Goal: Answer question/provide support

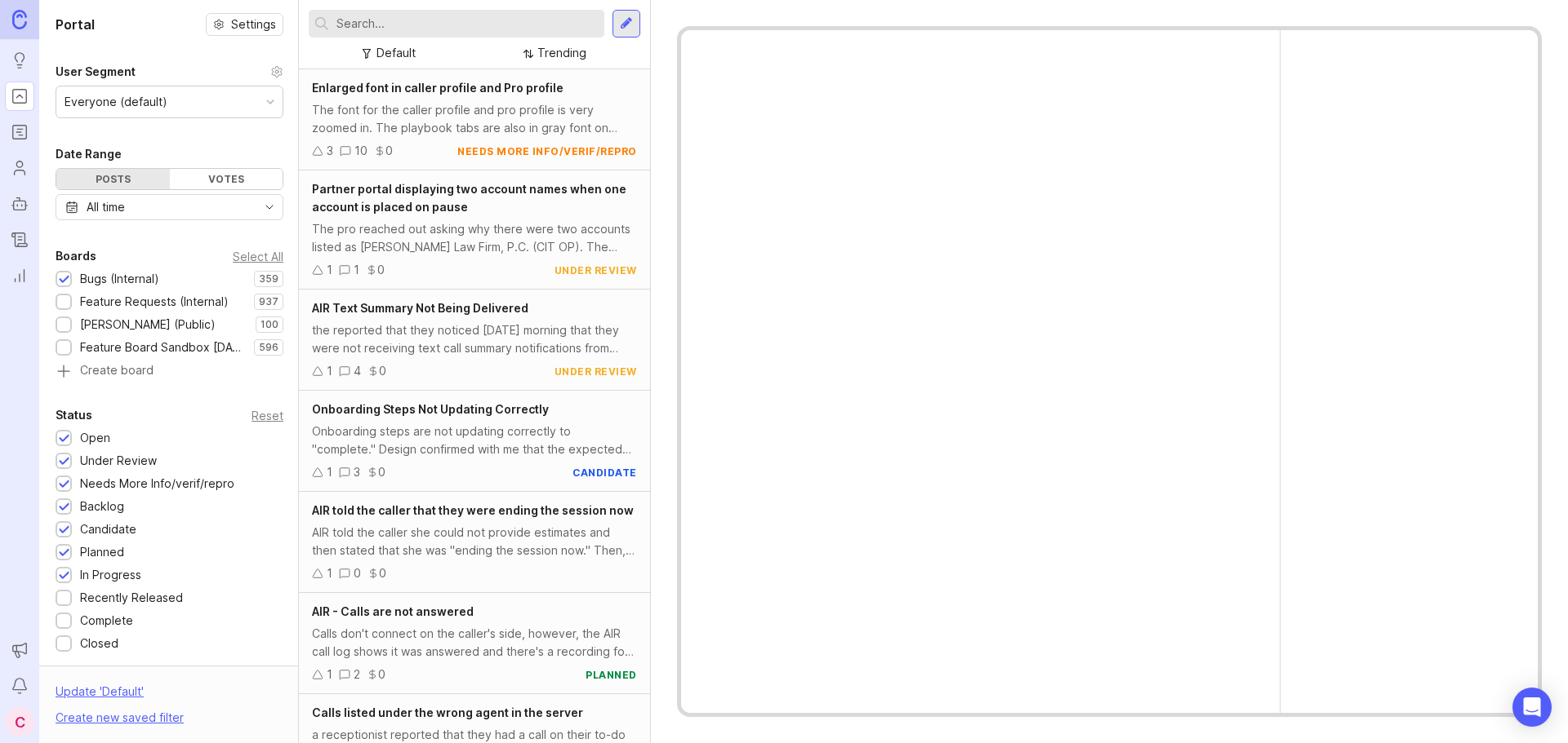
click at [407, 21] on input "text" at bounding box center [466, 24] width 261 height 18
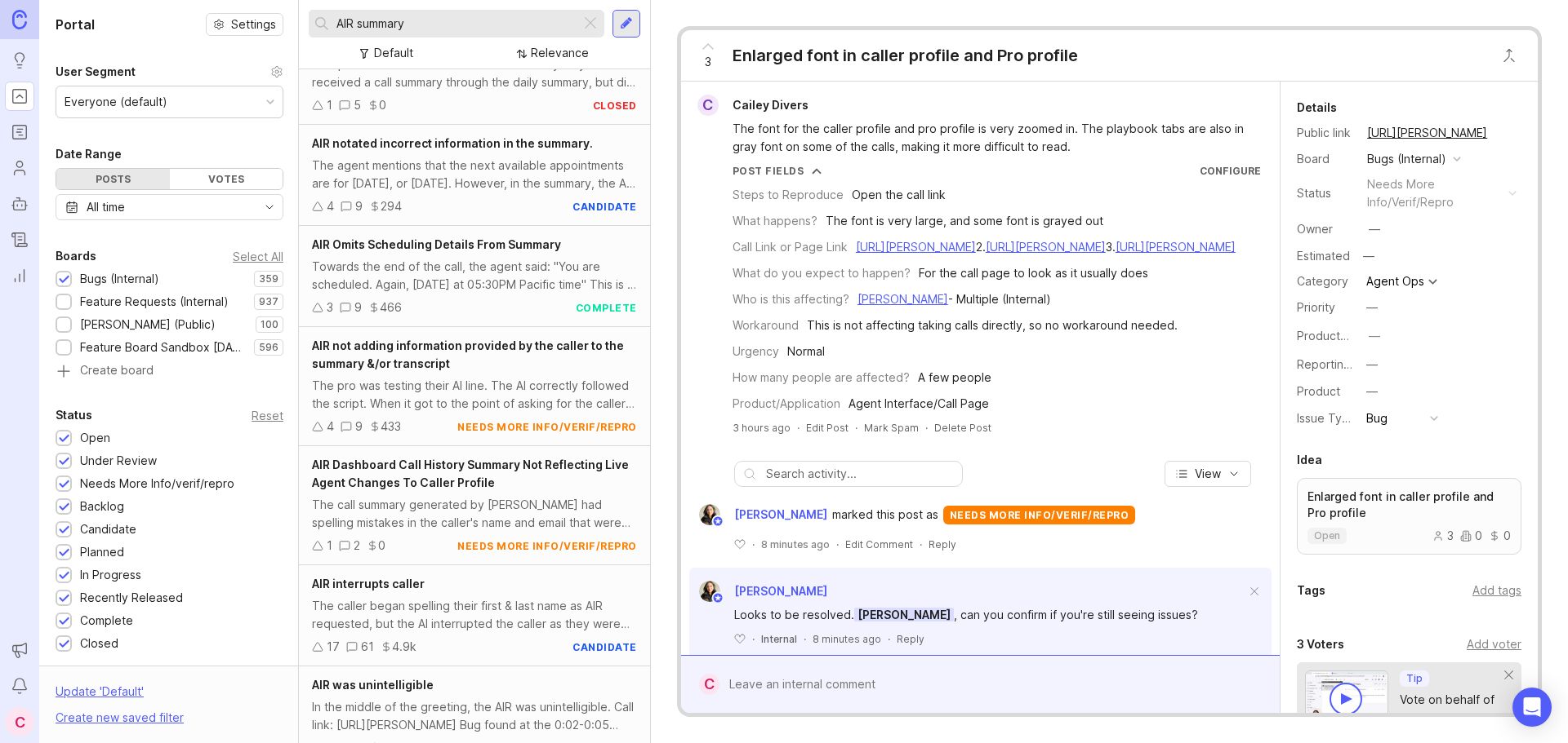
scroll to position [888, 0]
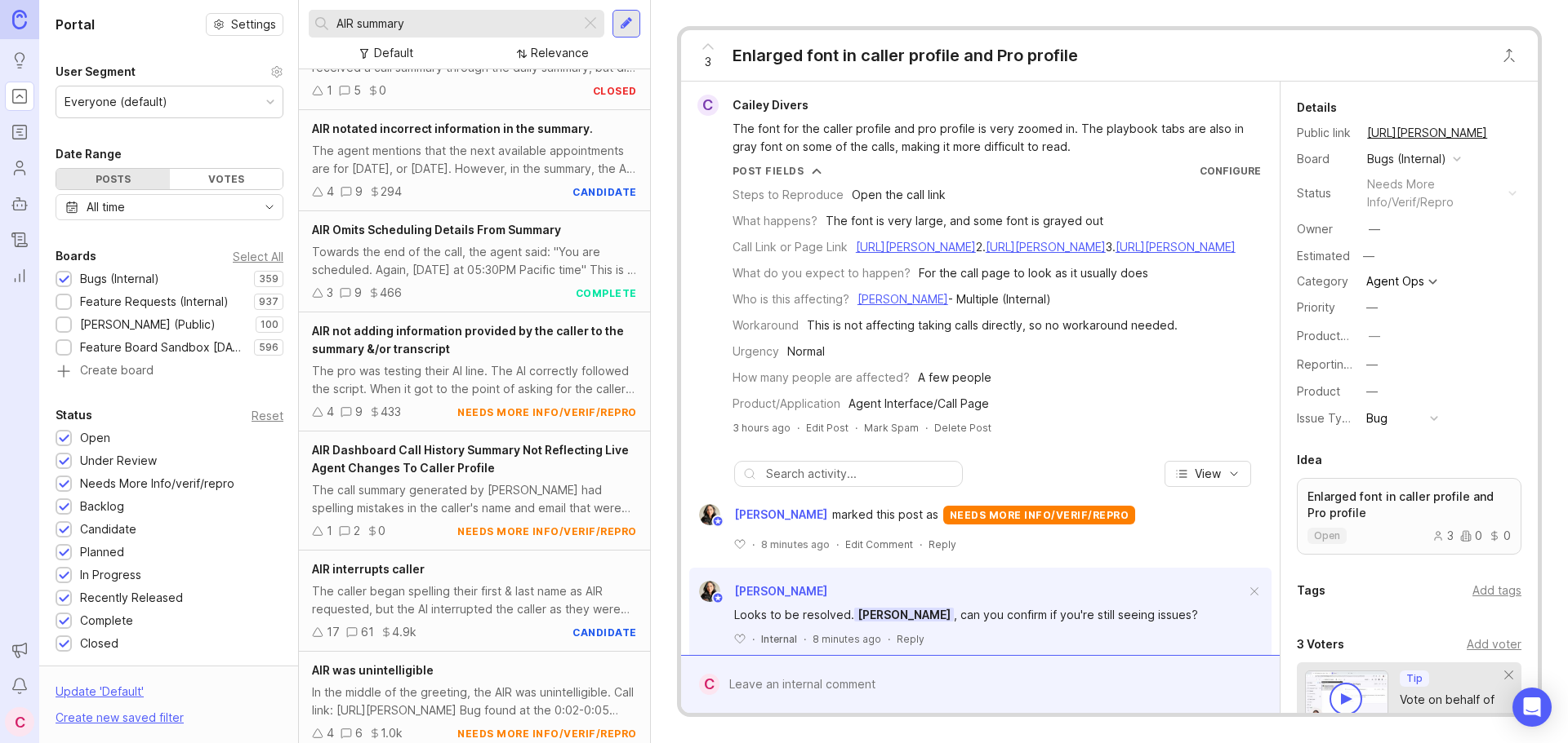
type input "AIR summary"
click at [504, 359] on div "AIR not adding information provided by the caller to the summary &/or transcrip…" at bounding box center [474, 372] width 351 height 120
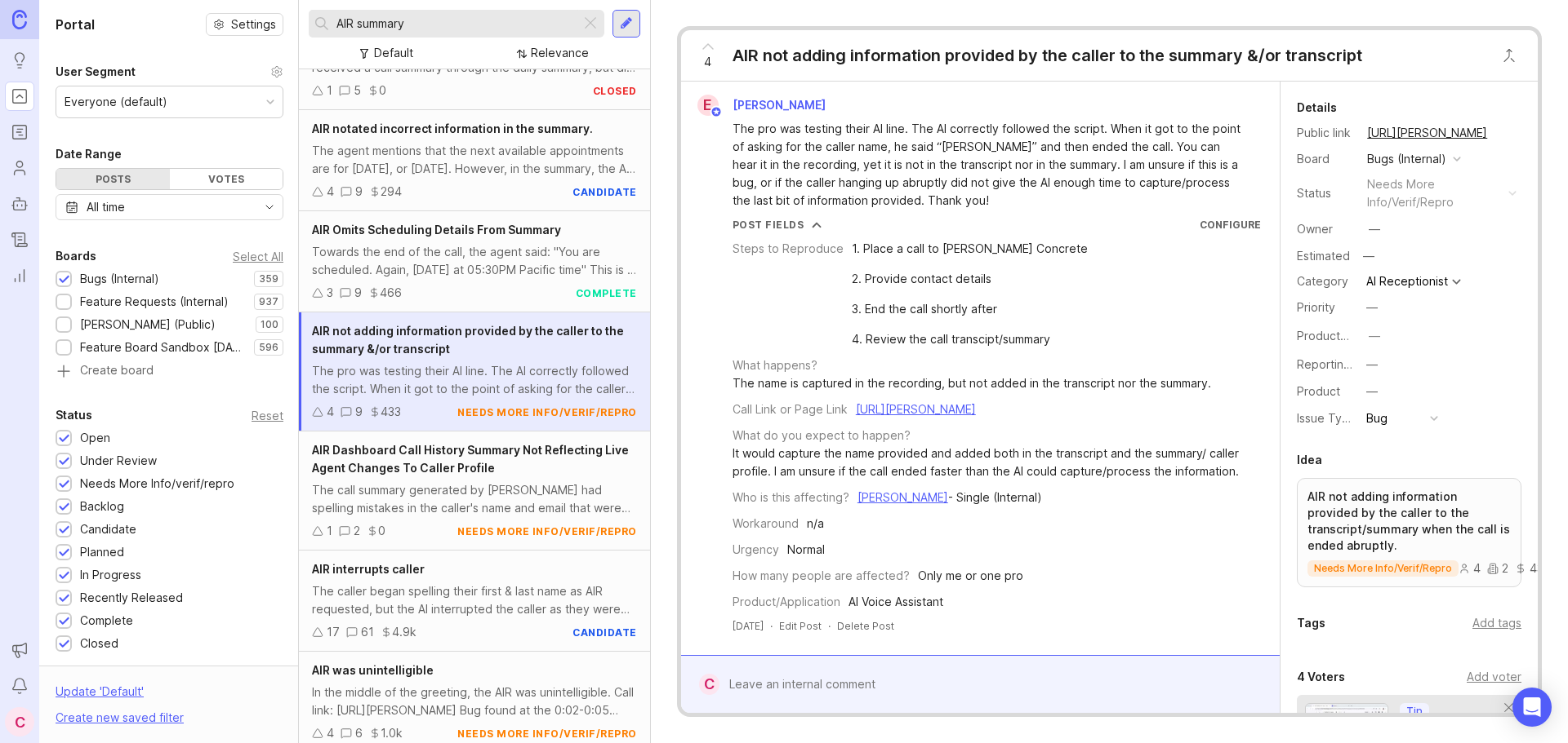
click at [1495, 129] on button "copy icon" at bounding box center [1503, 133] width 23 height 23
